Goal: Transaction & Acquisition: Download file/media

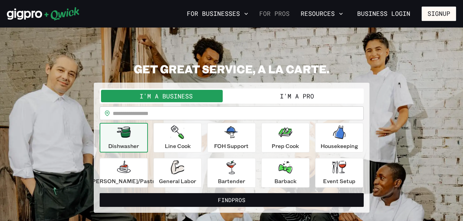
click at [271, 15] on link "For Pros" at bounding box center [274, 14] width 36 height 12
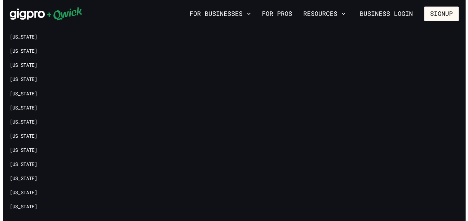
scroll to position [1571, 0]
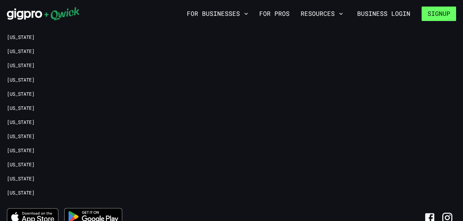
click at [433, 18] on button "Signup" at bounding box center [438, 14] width 34 height 14
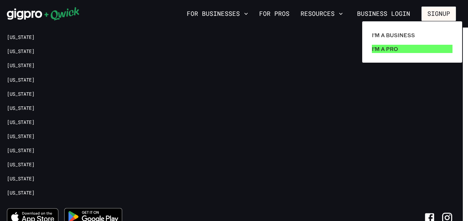
click at [385, 47] on p "I'm a Pro" at bounding box center [385, 49] width 26 height 8
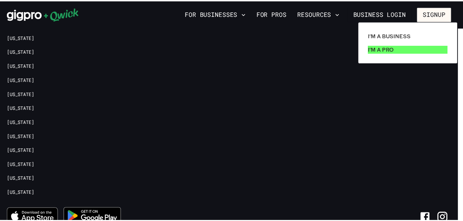
scroll to position [0, 0]
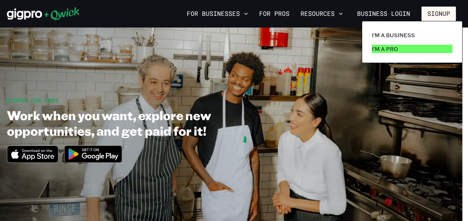
click at [385, 47] on p "I'm a Pro" at bounding box center [385, 49] width 26 height 8
click at [376, 49] on p "I'm a Pro" at bounding box center [385, 49] width 26 height 8
drag, startPoint x: 465, startPoint y: 217, endPoint x: 345, endPoint y: 125, distance: 151.4
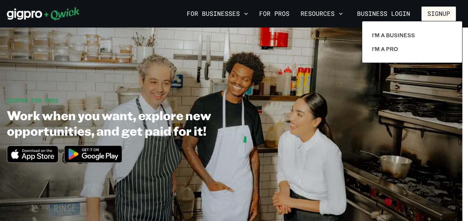
click at [345, 125] on div at bounding box center [234, 110] width 468 height 221
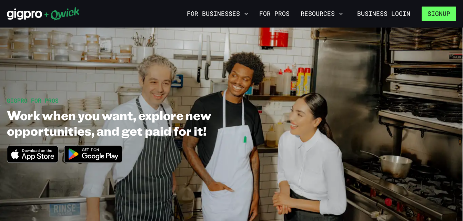
click at [436, 13] on button "Signup" at bounding box center [438, 14] width 34 height 14
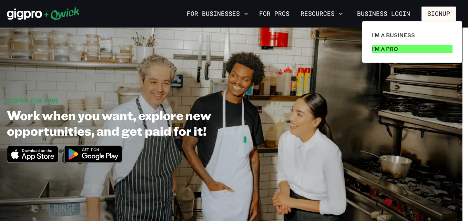
click at [388, 48] on p "I'm a Pro" at bounding box center [385, 49] width 26 height 8
click at [390, 49] on p "I'm a Pro" at bounding box center [385, 49] width 26 height 8
click at [384, 48] on p "I'm a Pro" at bounding box center [385, 49] width 26 height 8
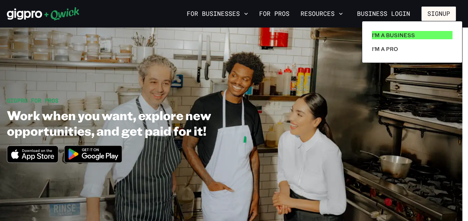
click at [386, 38] on p "I'm a Business" at bounding box center [393, 35] width 43 height 8
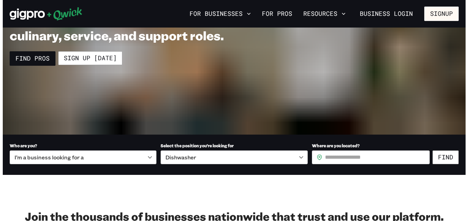
scroll to position [96, 0]
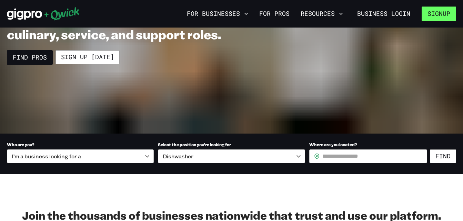
click at [436, 13] on button "Signup" at bounding box center [438, 14] width 34 height 14
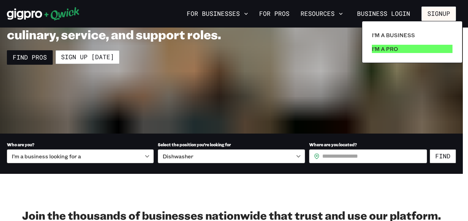
click at [382, 49] on p "I'm a Pro" at bounding box center [385, 49] width 26 height 8
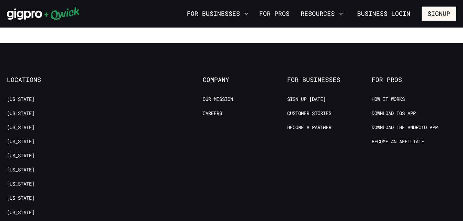
scroll to position [1327, 0]
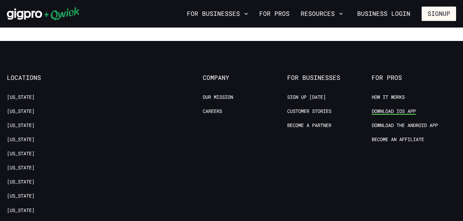
click at [401, 108] on link "Download IOS App" at bounding box center [393, 111] width 44 height 7
